Goal: Transaction & Acquisition: Download file/media

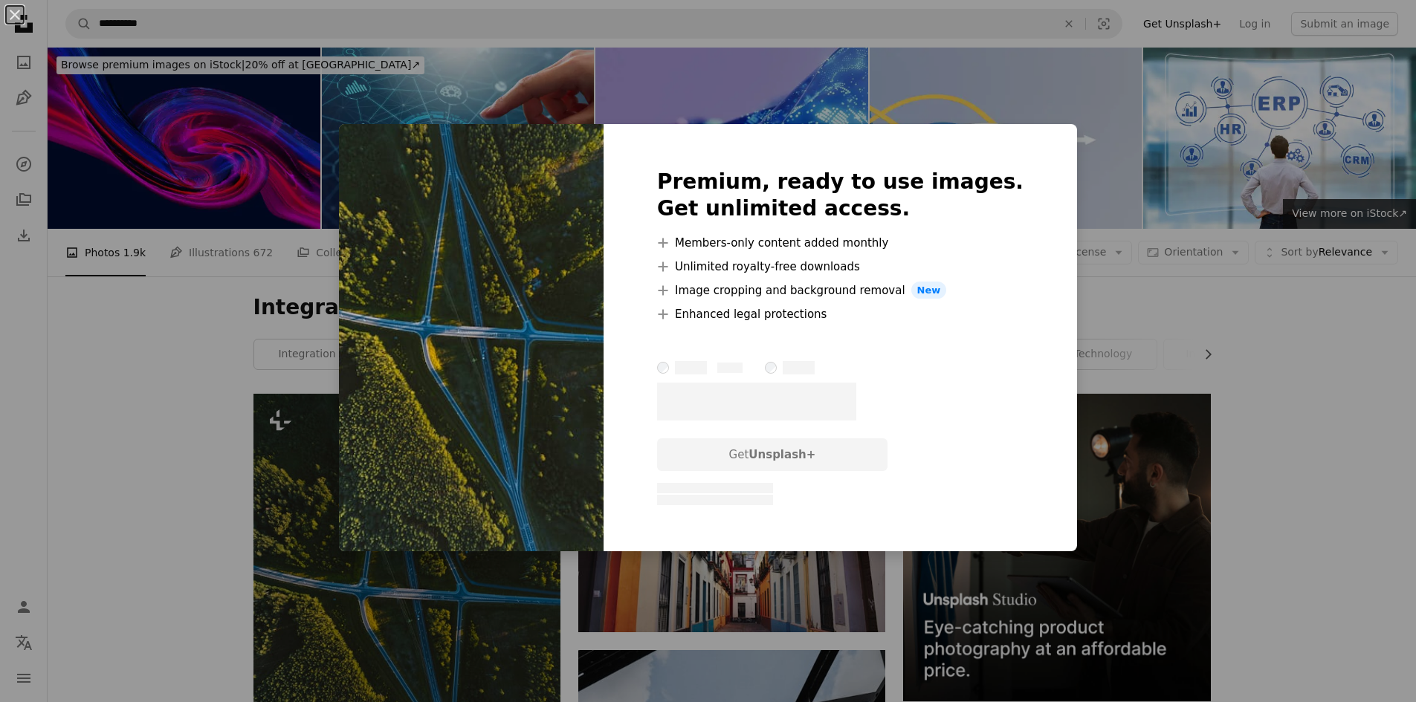
scroll to position [223, 0]
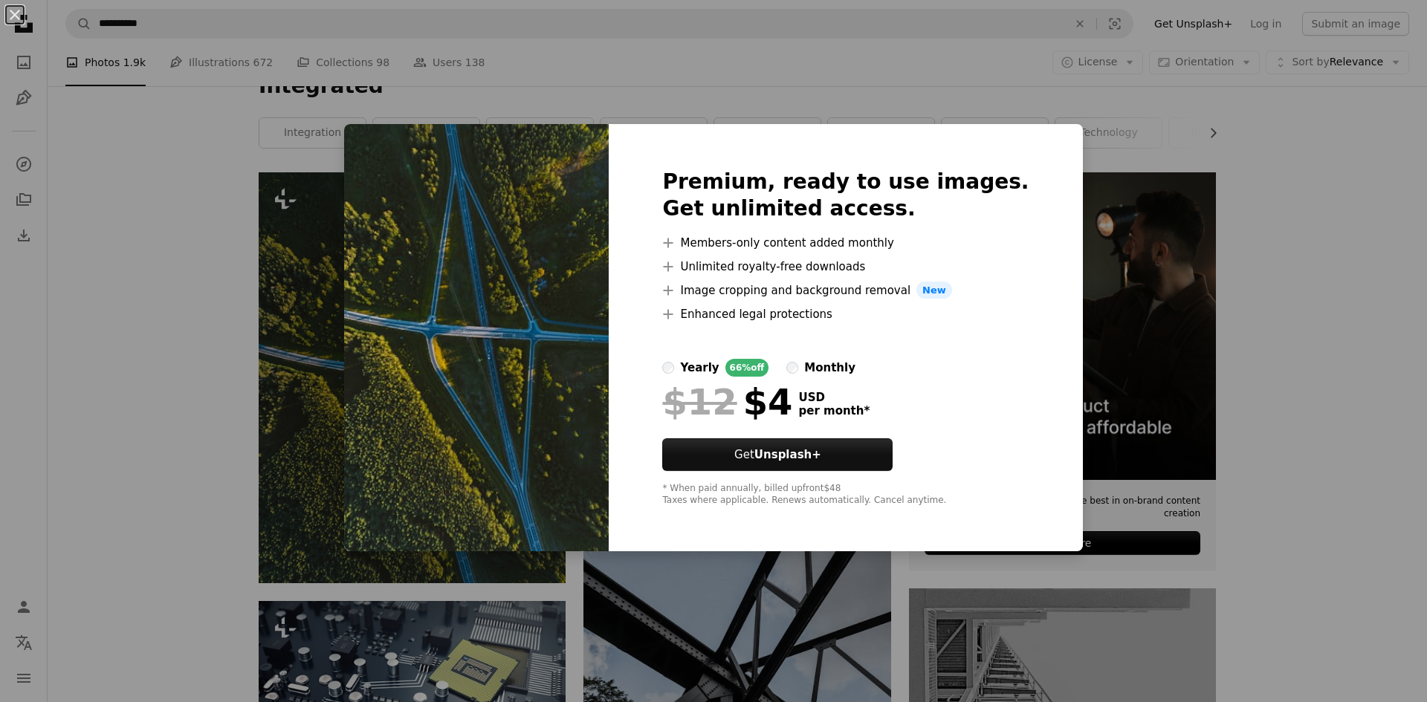
click at [1280, 276] on div "An X shape Premium, ready to use images. Get unlimited access. A plus sign Memb…" at bounding box center [713, 351] width 1427 height 702
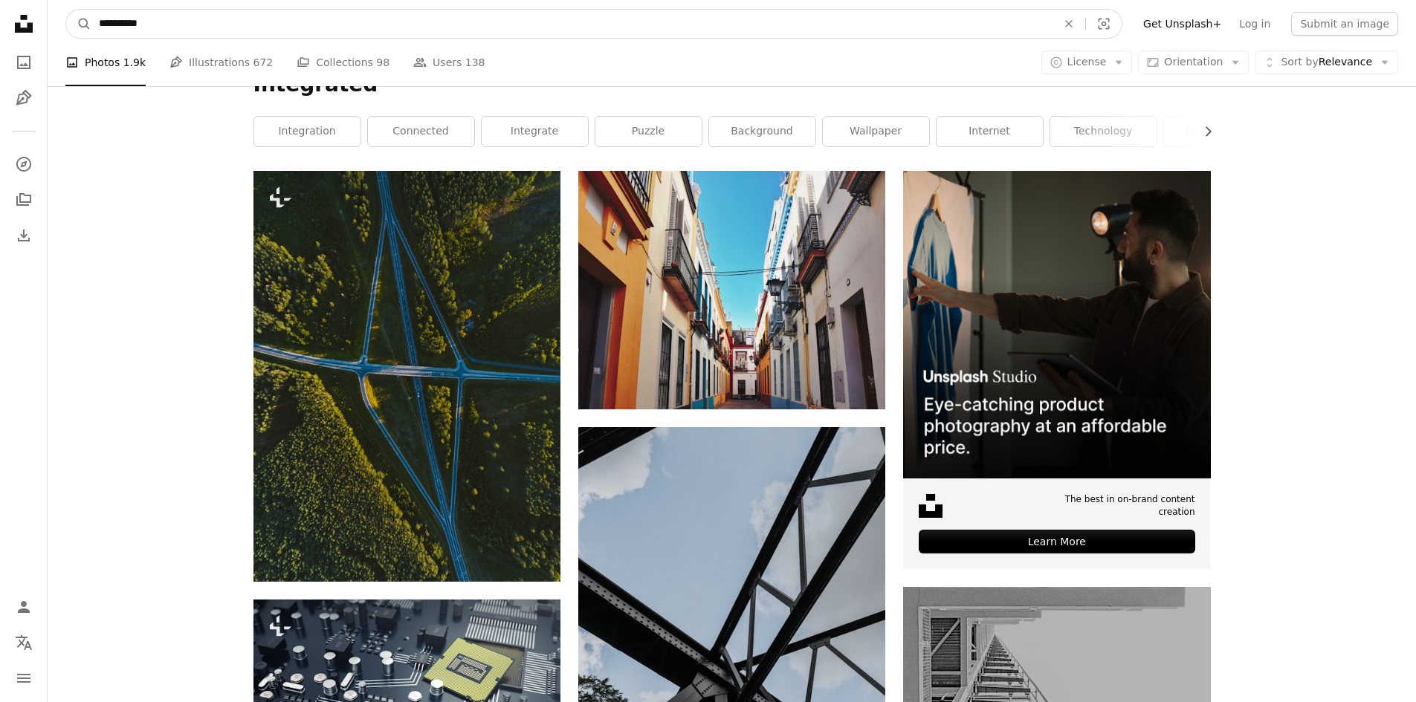
drag, startPoint x: 190, startPoint y: 28, endPoint x: 2, endPoint y: 23, distance: 188.1
type input "*******"
click at [66, 10] on button "A magnifying glass" at bounding box center [78, 24] width 25 height 28
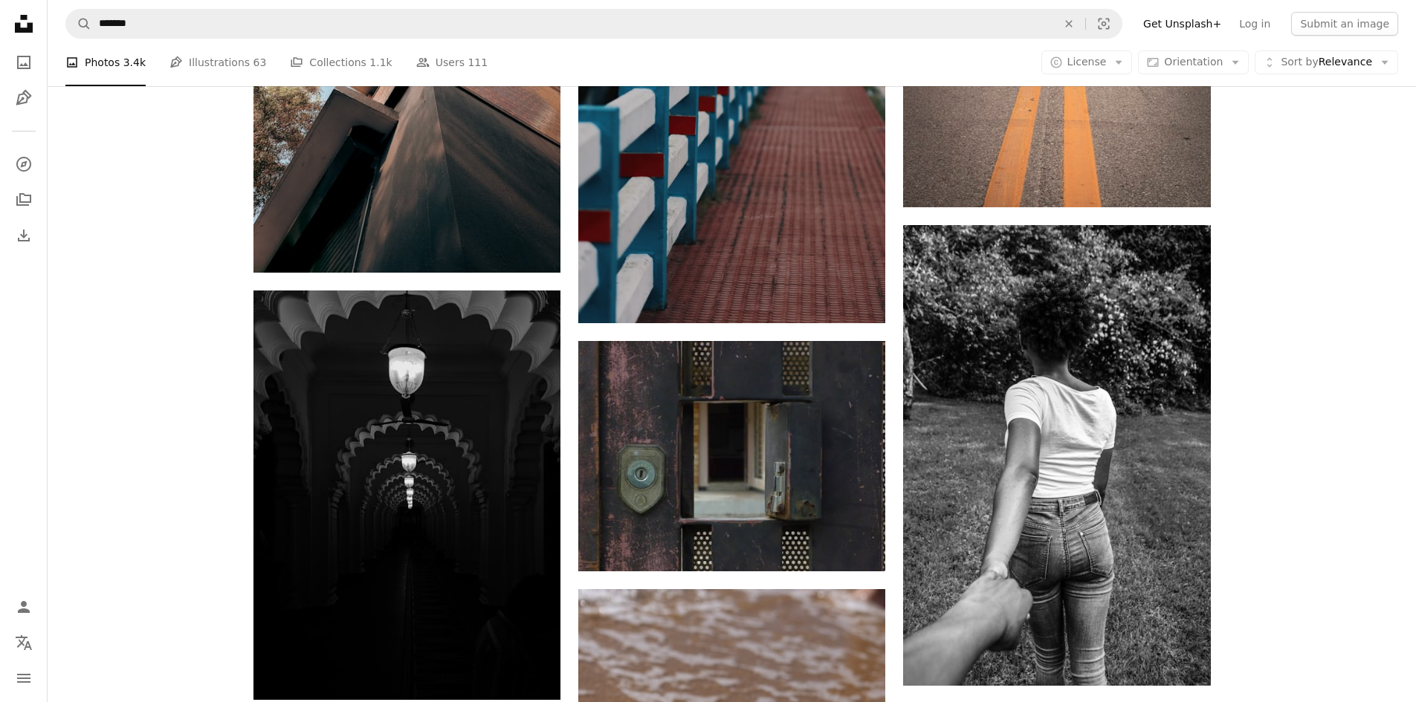
scroll to position [1932, 0]
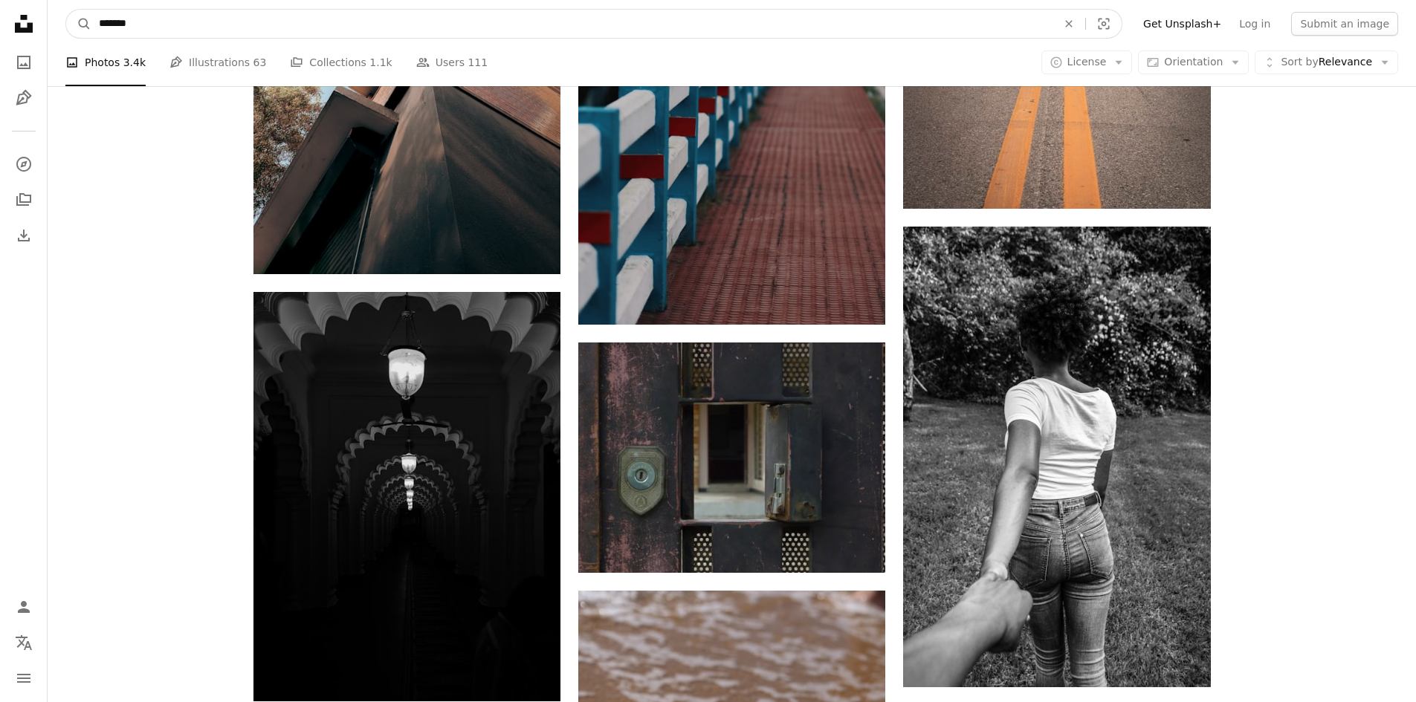
drag, startPoint x: 166, startPoint y: 22, endPoint x: 0, endPoint y: 22, distance: 165.7
click at [0, 22] on div "Unsplash logo Unsplash Home A photo Pen Tool A compass A stack of folders Downl…" at bounding box center [708, 12] width 1416 height 3889
type input "*******"
click button "A magnifying glass" at bounding box center [78, 24] width 25 height 28
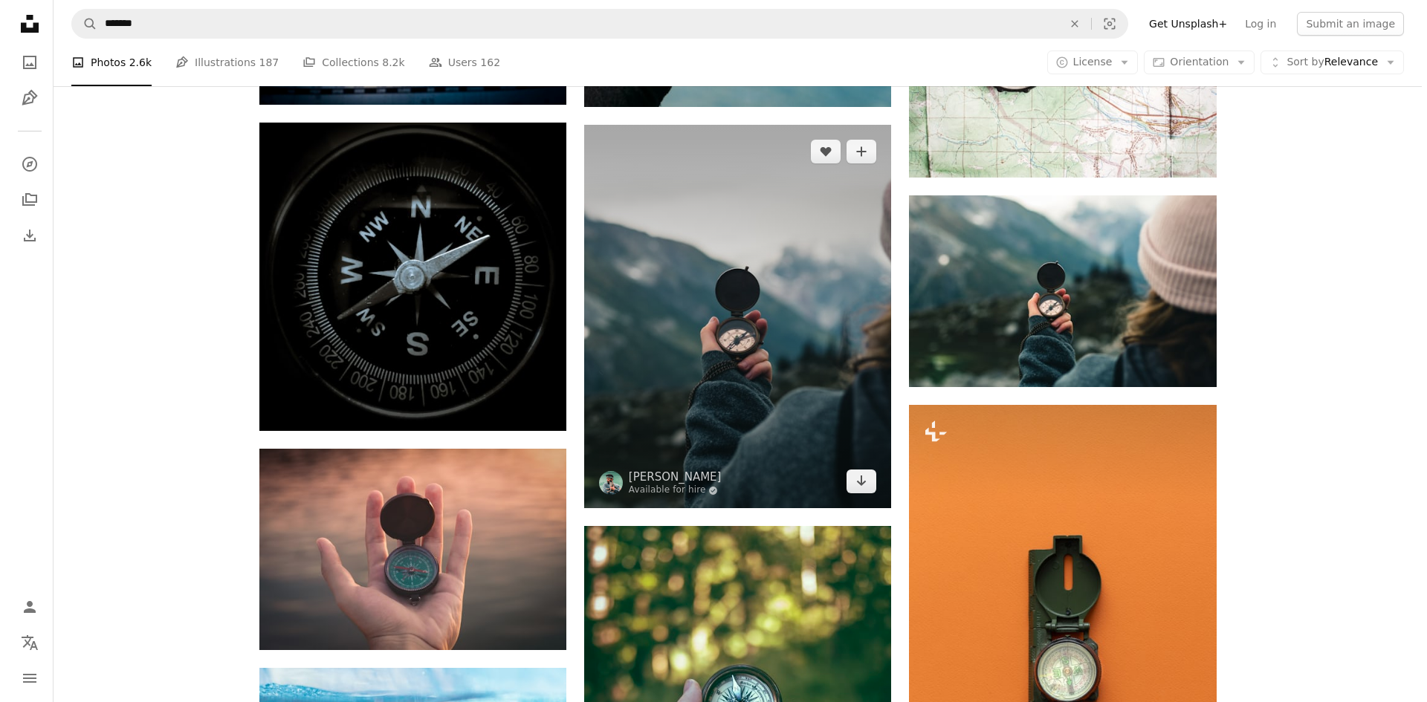
scroll to position [1635, 0]
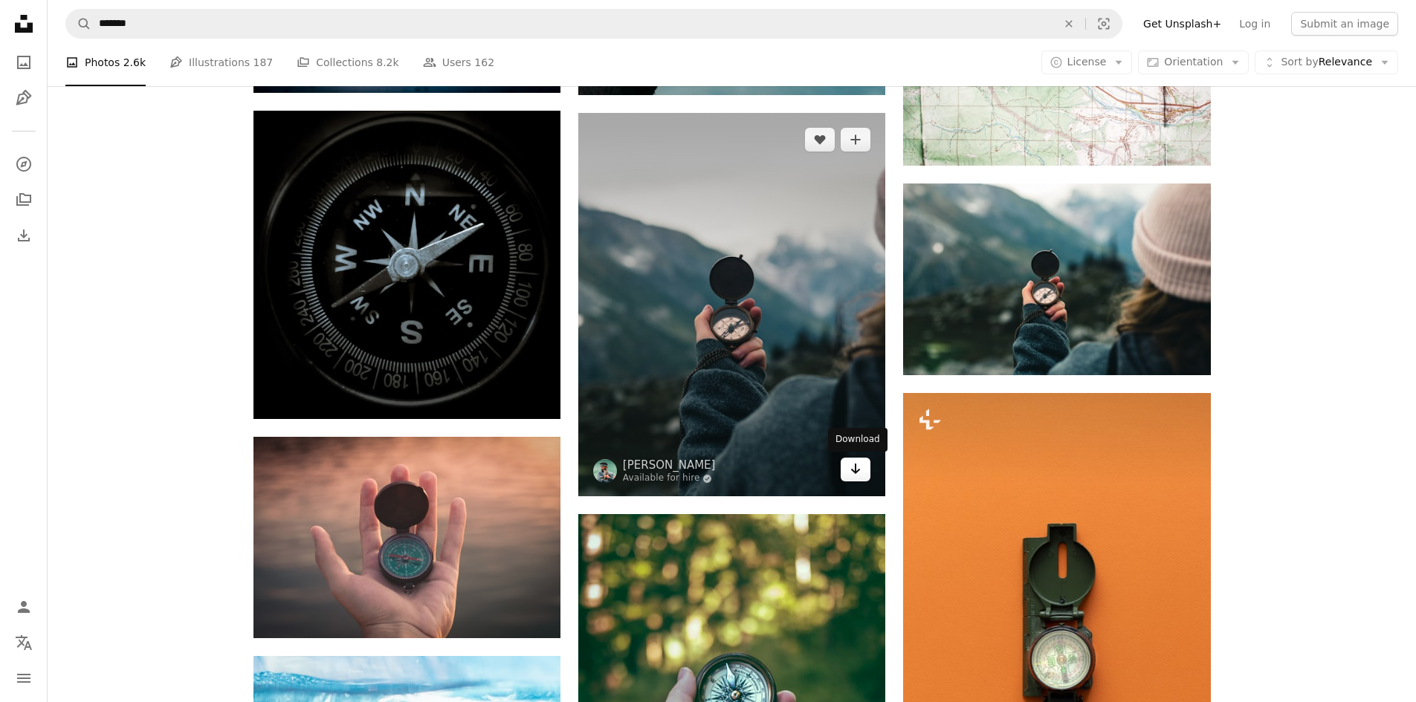
click at [851, 470] on icon "Arrow pointing down" at bounding box center [855, 469] width 12 height 18
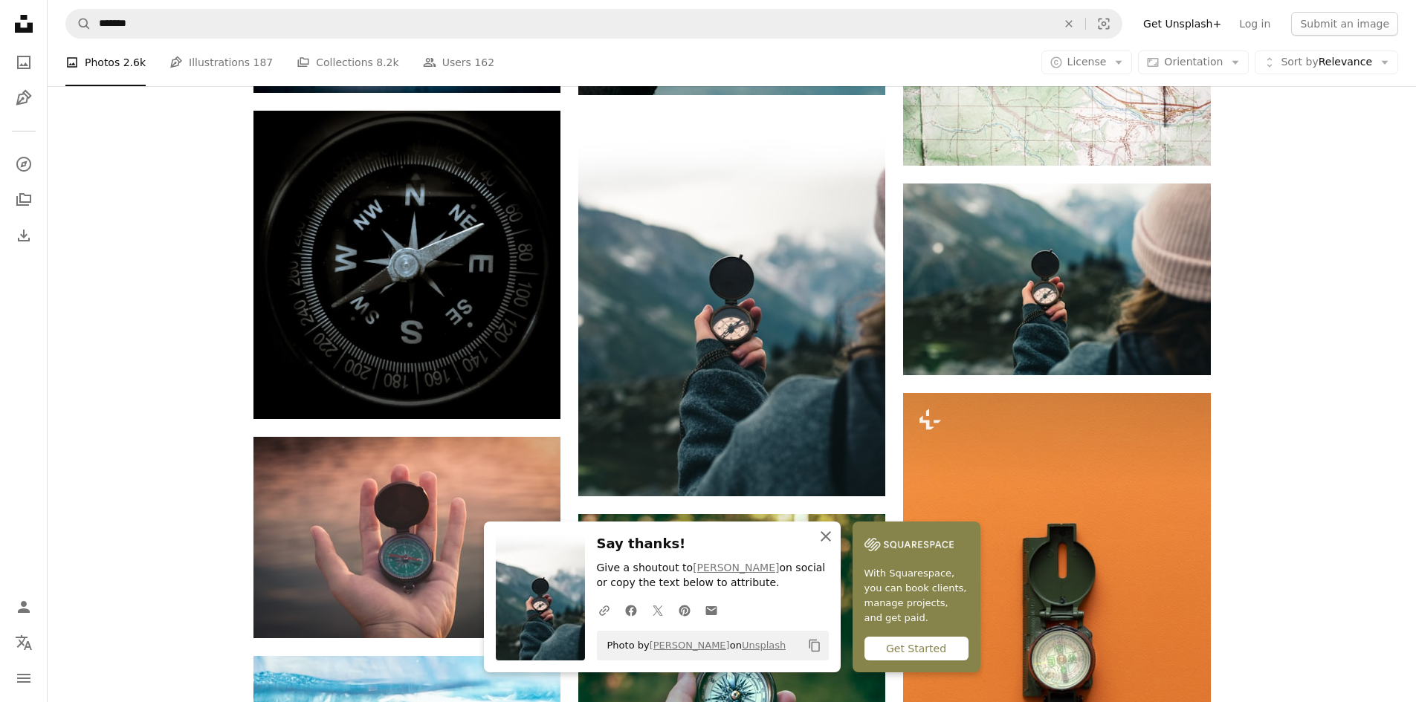
click at [819, 537] on icon "An X shape" at bounding box center [826, 537] width 18 height 18
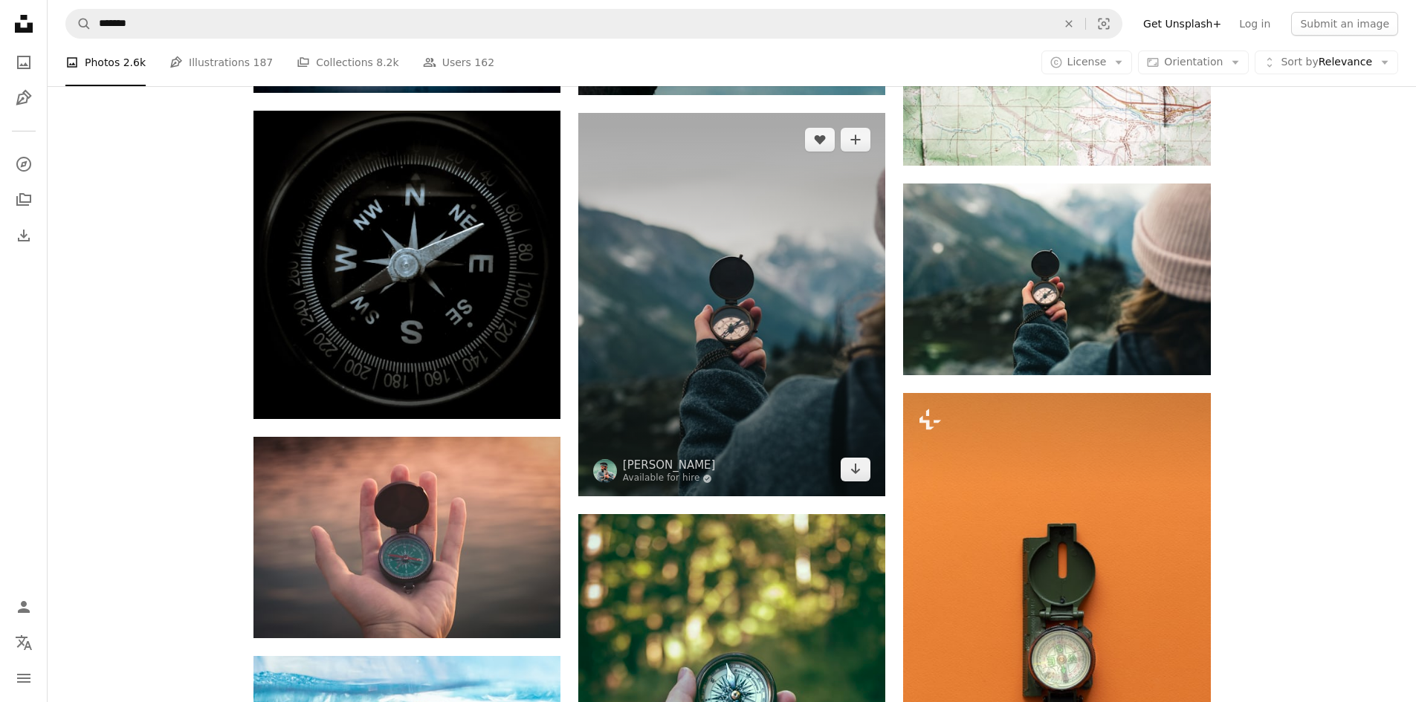
click at [739, 328] on img at bounding box center [731, 305] width 307 height 384
